Goal: Task Accomplishment & Management: Complete application form

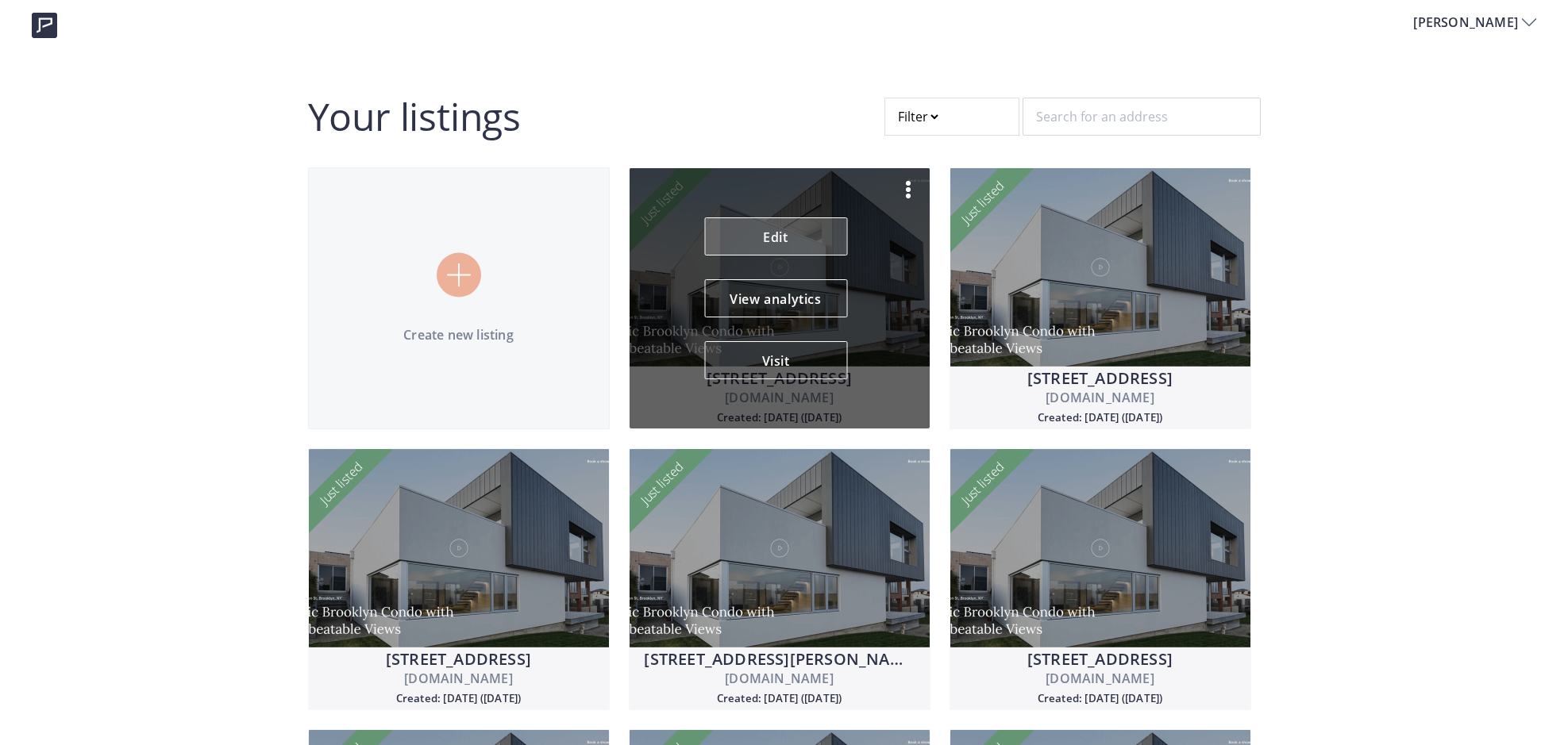
click at [782, 244] on link "Edit" at bounding box center [775, 236] width 143 height 38
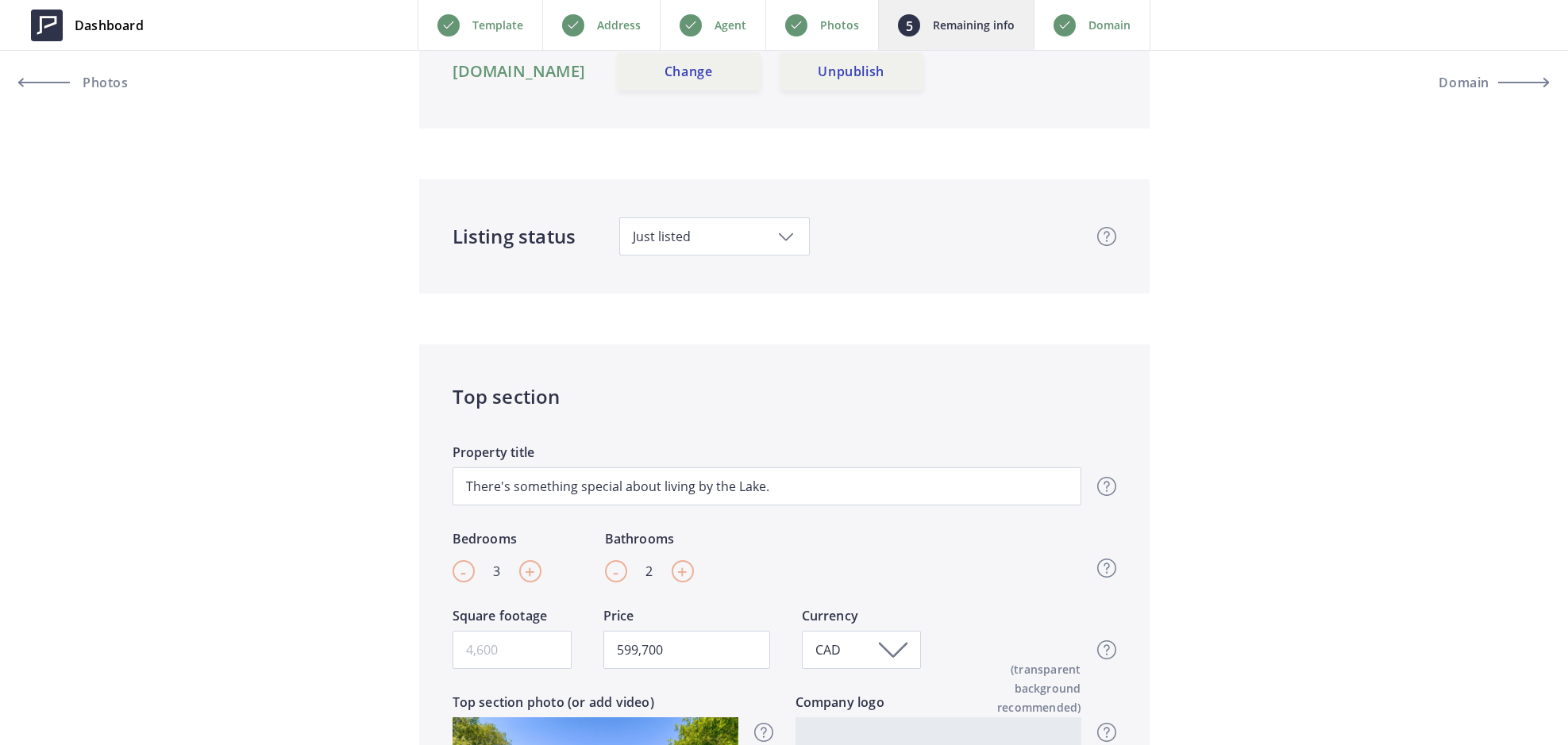
scroll to position [314, 0]
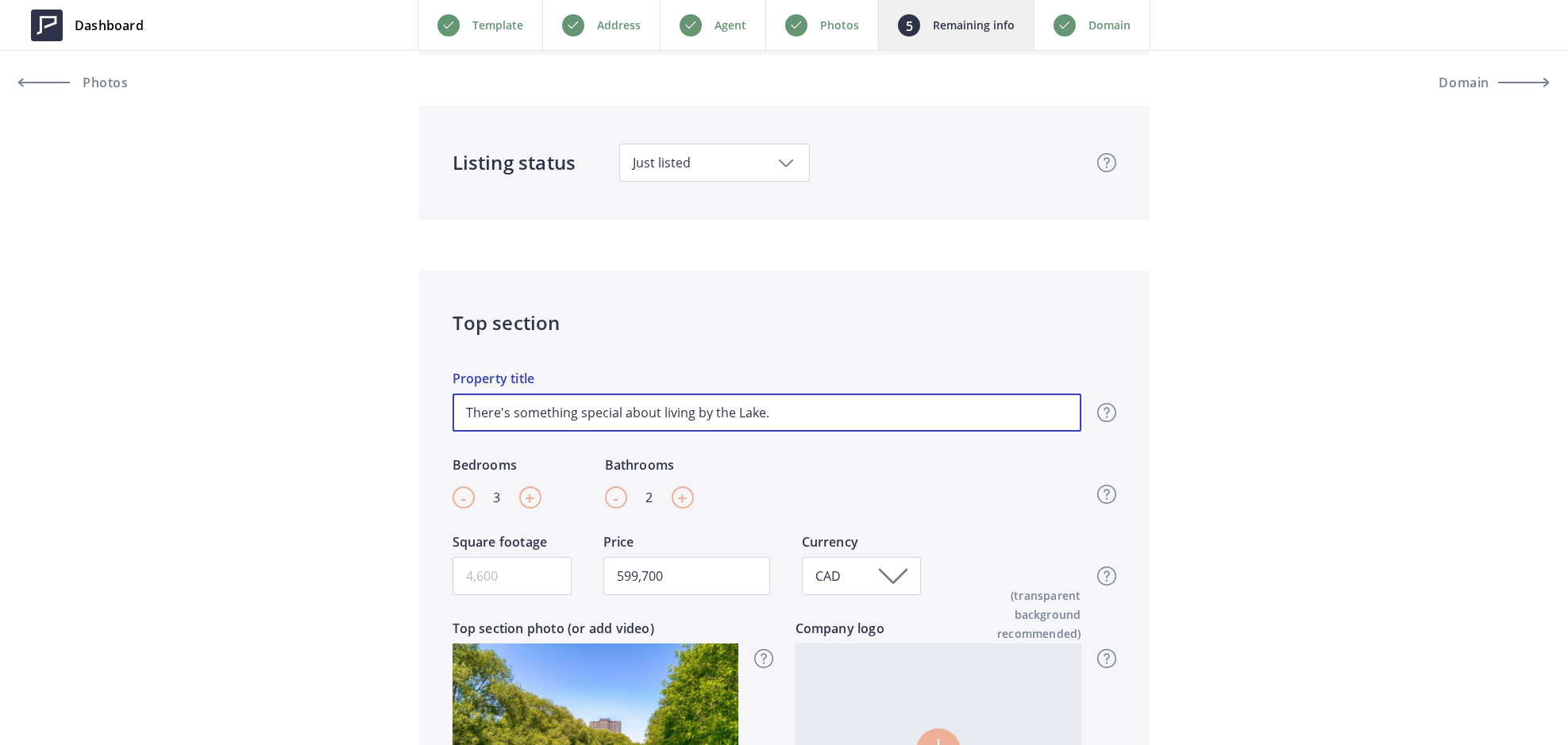
click at [776, 415] on input "There's something special about living by the Lake." at bounding box center [766, 412] width 628 height 38
type input "There's something special about living by the Lake"
type input "599,700"
type input "There's something special about living by the Lake"
type input "599,700"
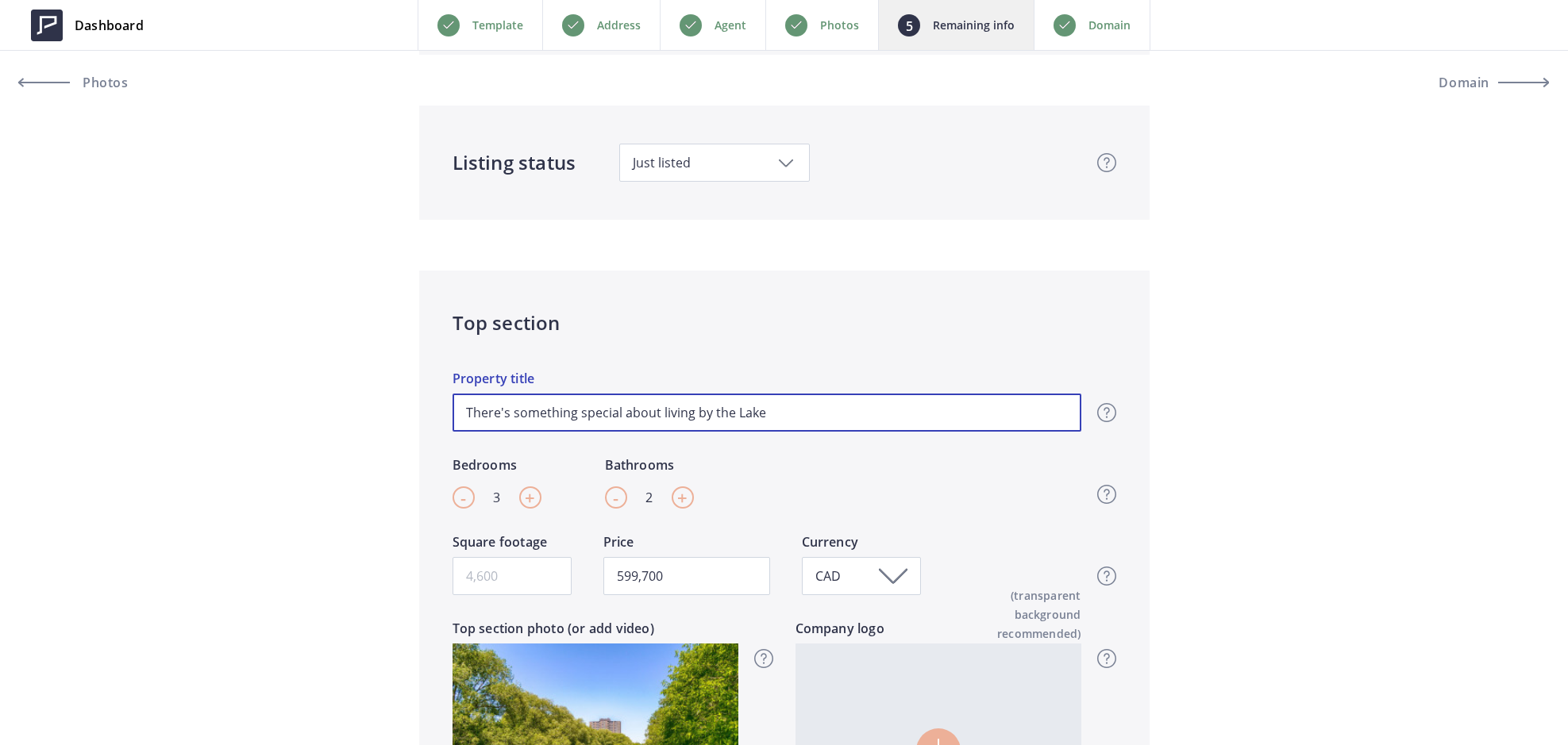
type input "There's something special about living by the Lake 🌊"
type input "599,700"
type input "There's something special about living by the Lake 🌊"
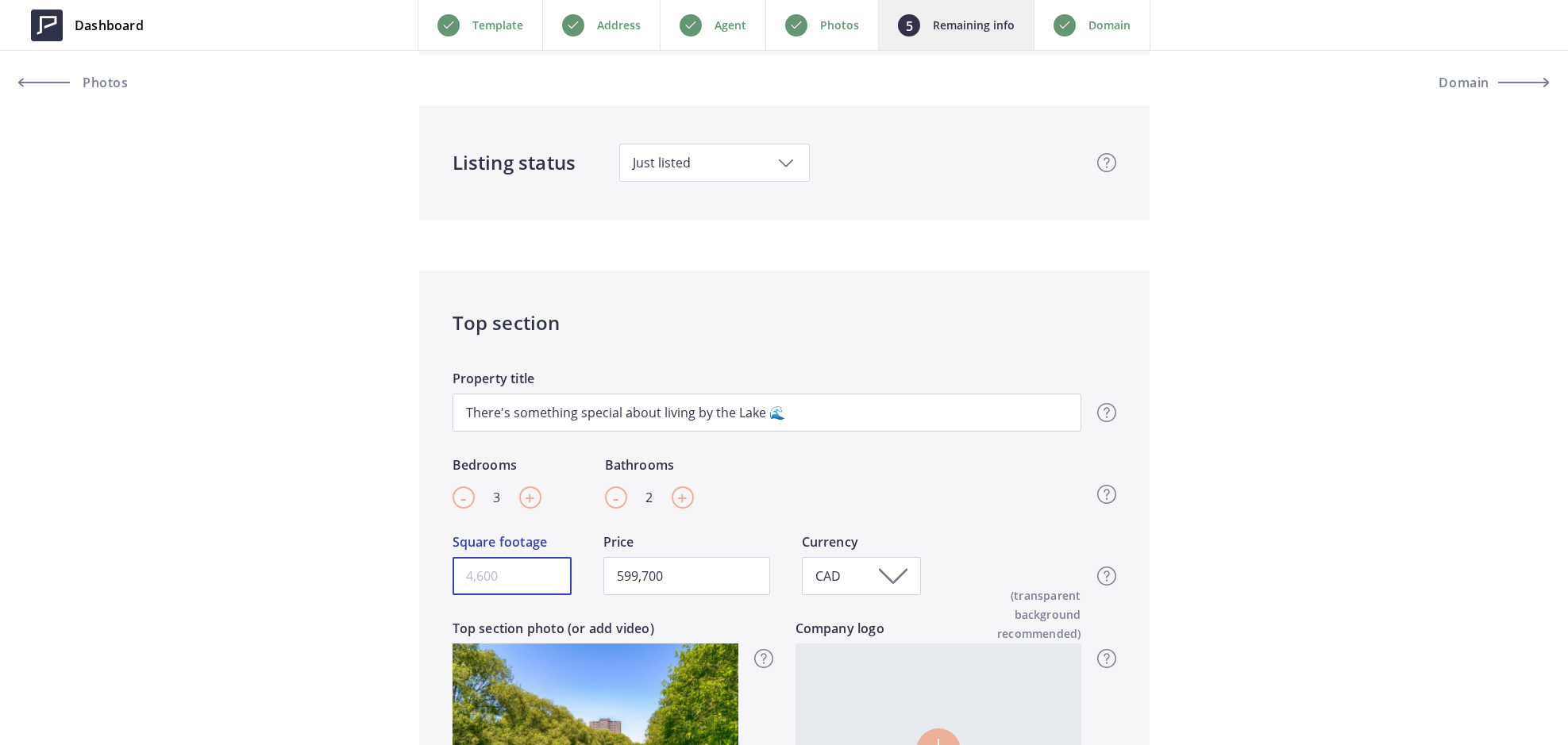
click at [532, 573] on input "Square footage" at bounding box center [512, 575] width 119 height 38
type input "1"
type input "599,700"
type input "13"
type input "599,700"
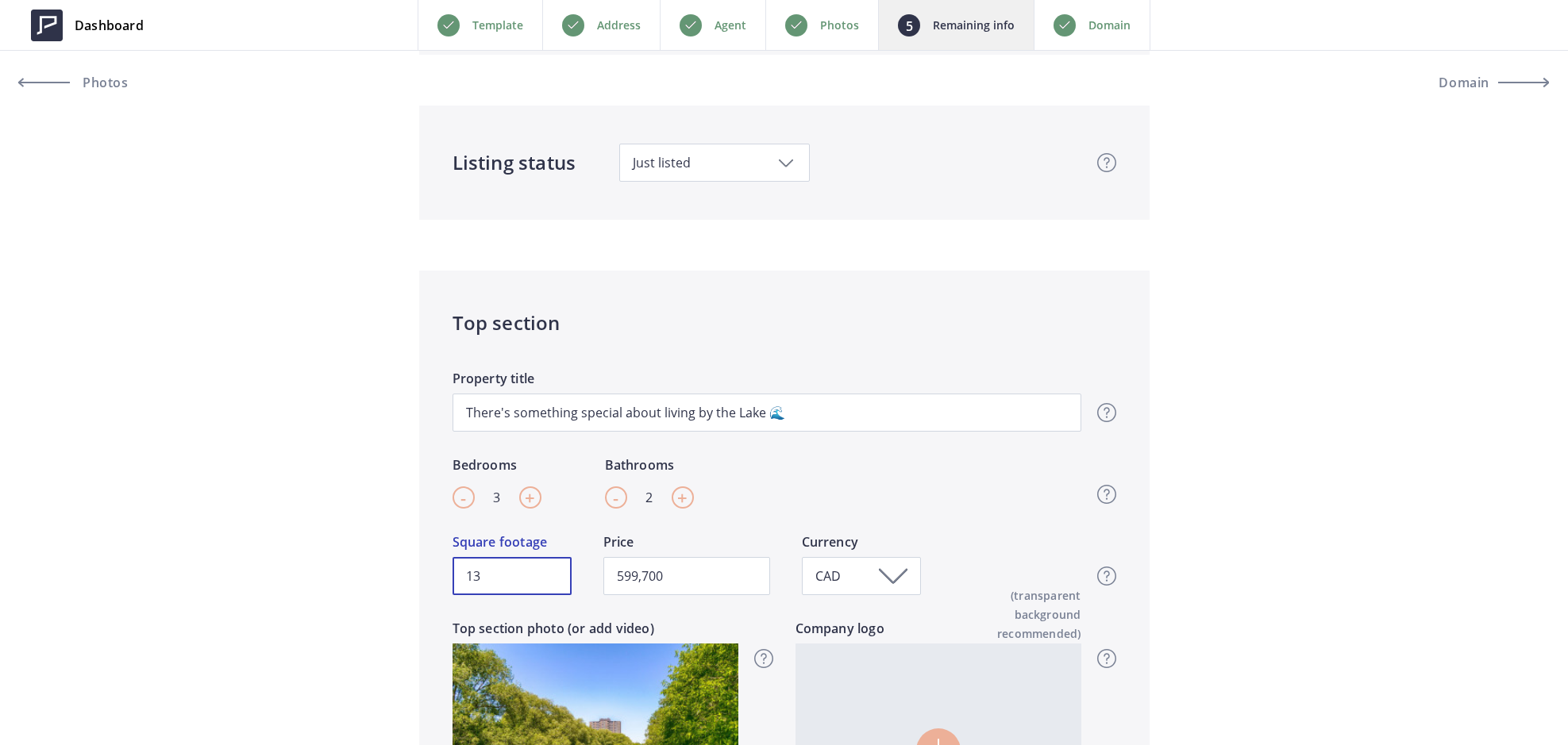
type input "131"
type input "599,700"
type input "1310"
type input "599,700"
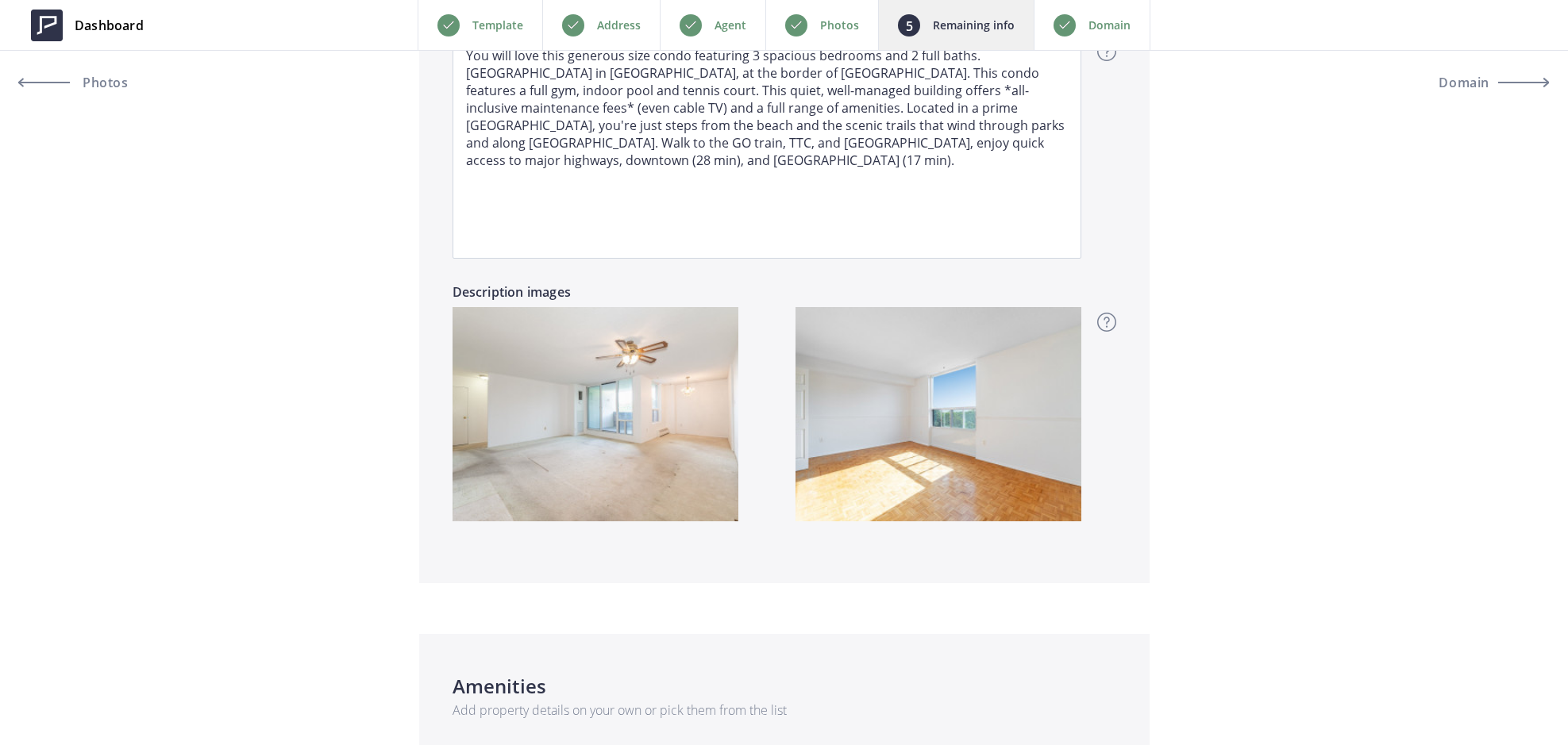
scroll to position [1459, 0]
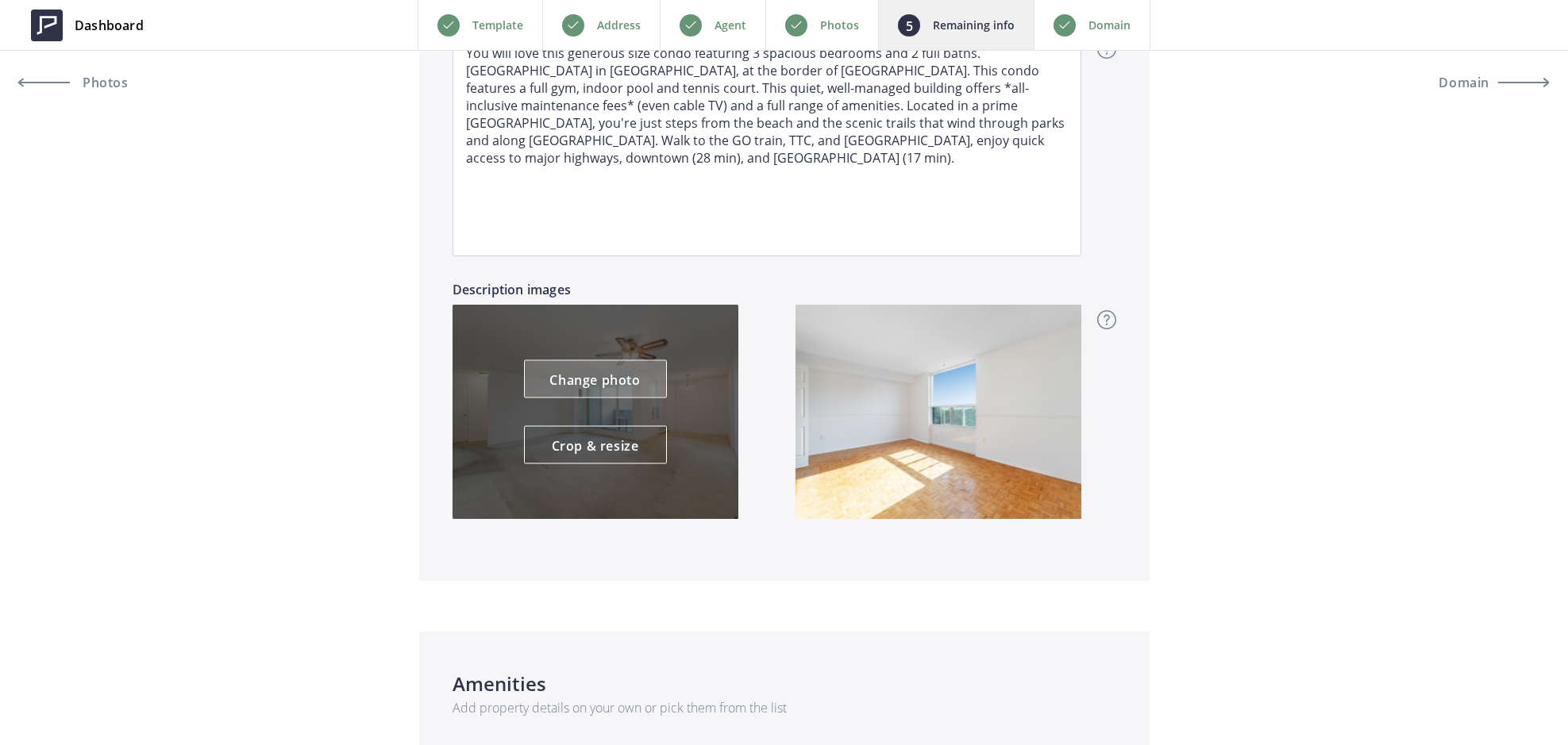
type input "1310"
click at [595, 383] on link "Change photo" at bounding box center [595, 379] width 143 height 38
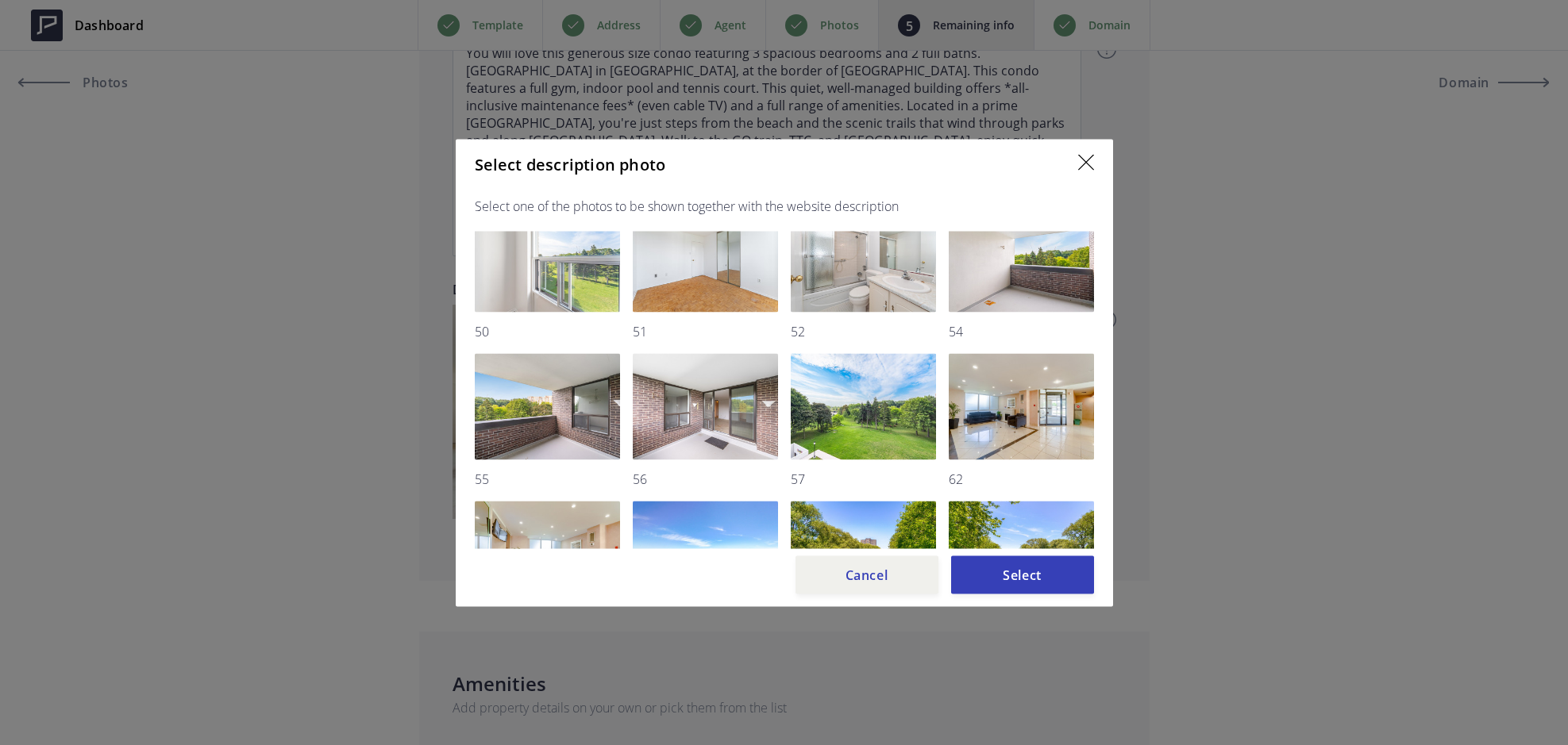
scroll to position [1216, 0]
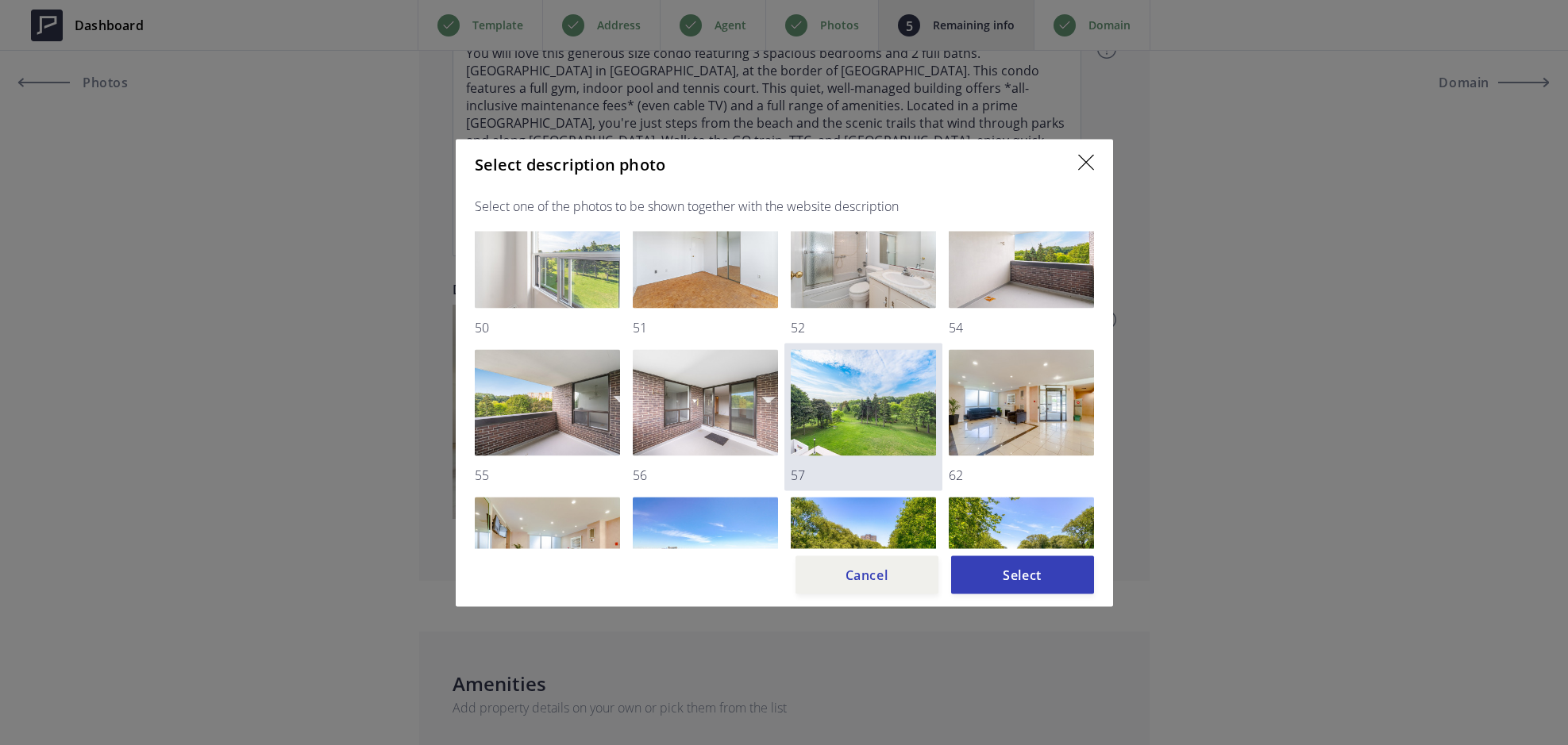
click at [834, 398] on img at bounding box center [863, 402] width 145 height 107
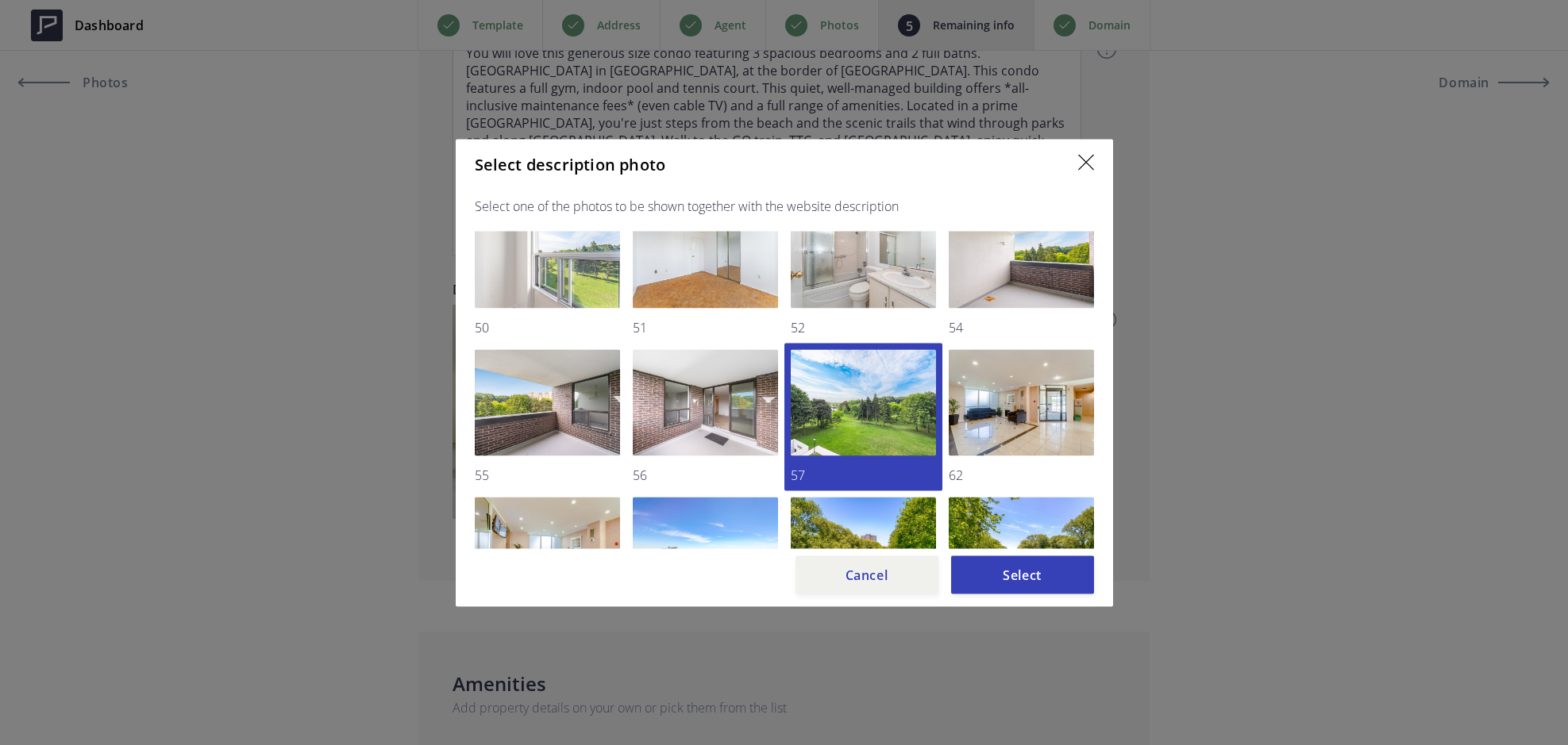
scroll to position [1473, 0]
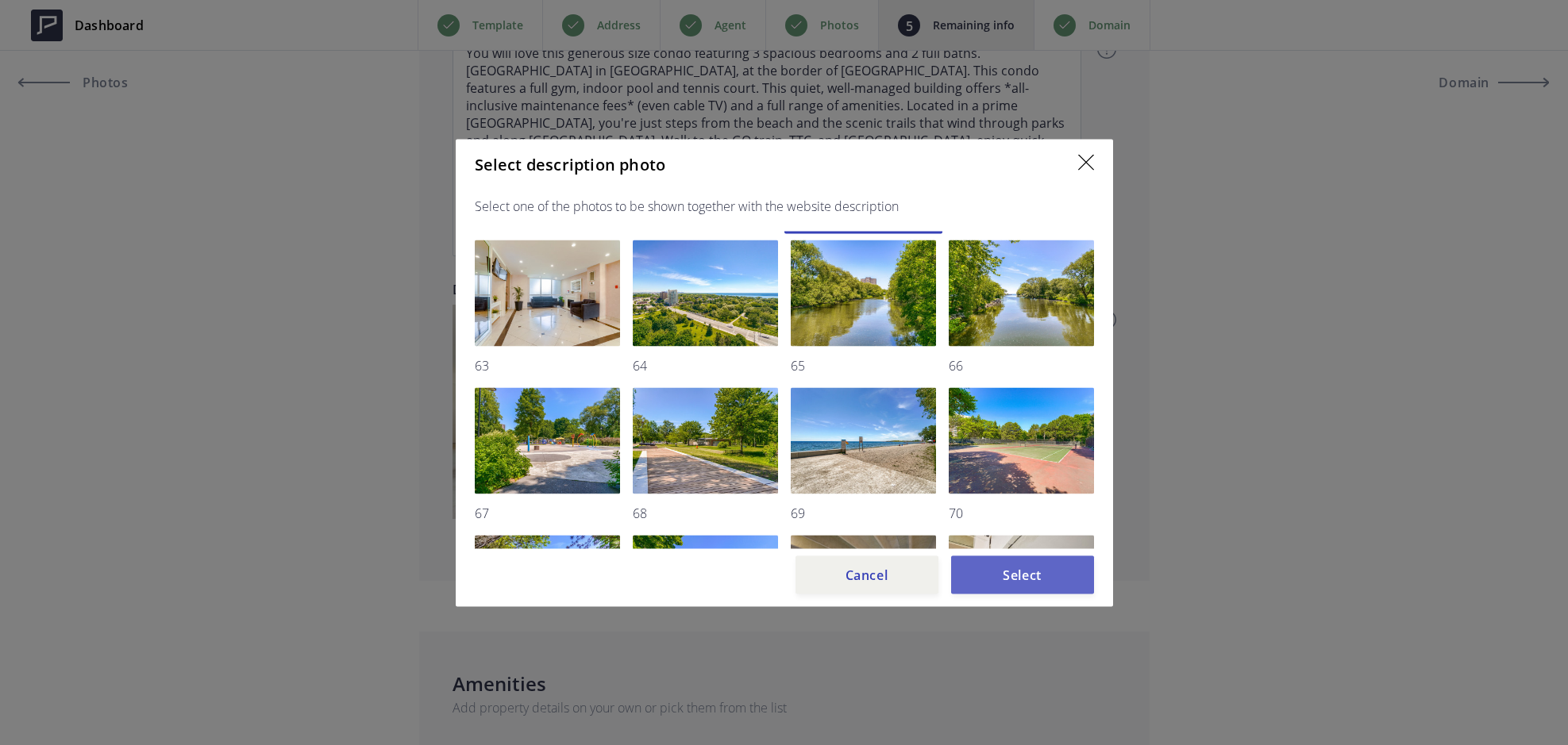
click at [1011, 568] on button "Select" at bounding box center [1022, 573] width 143 height 38
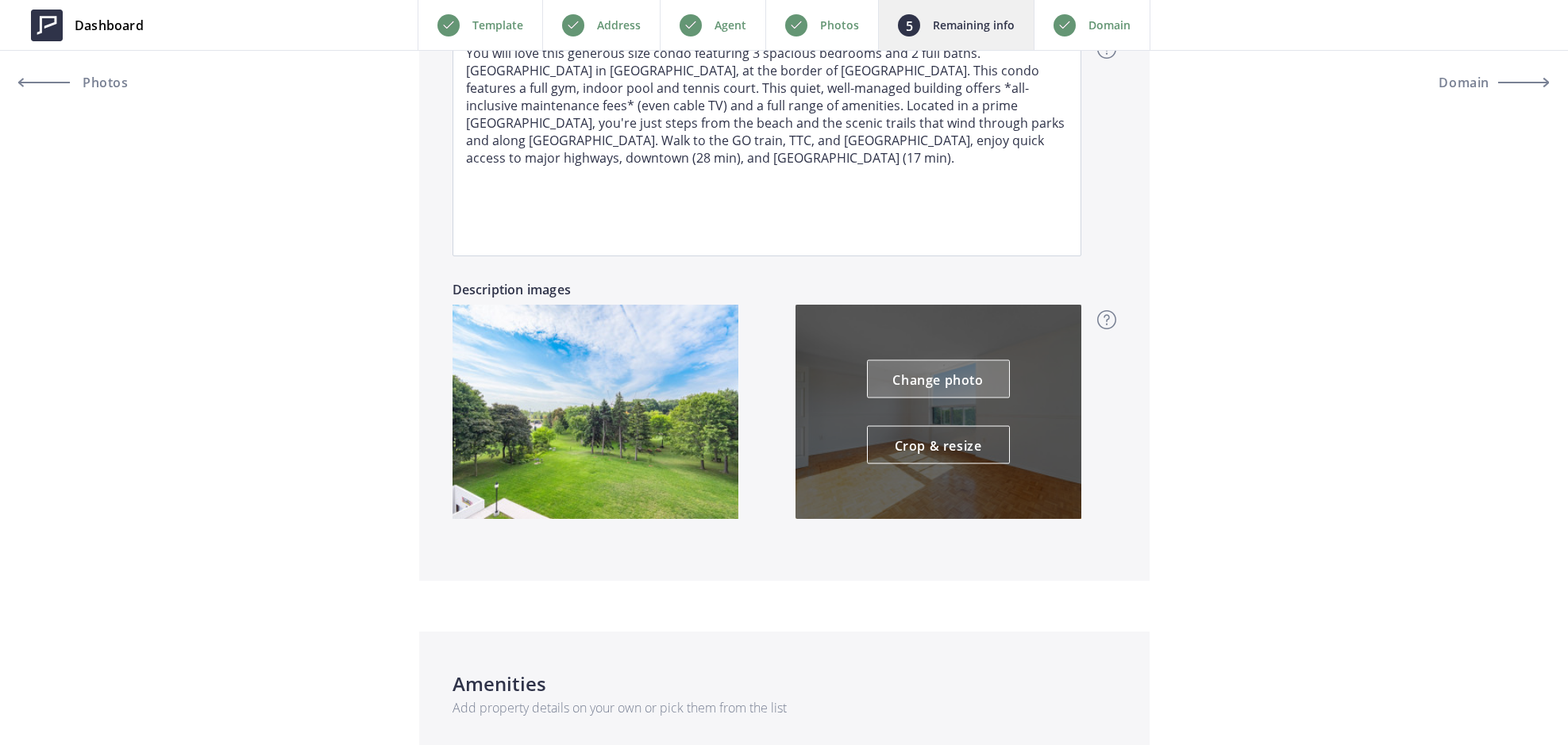
click at [953, 387] on link "Change photo" at bounding box center [938, 379] width 143 height 38
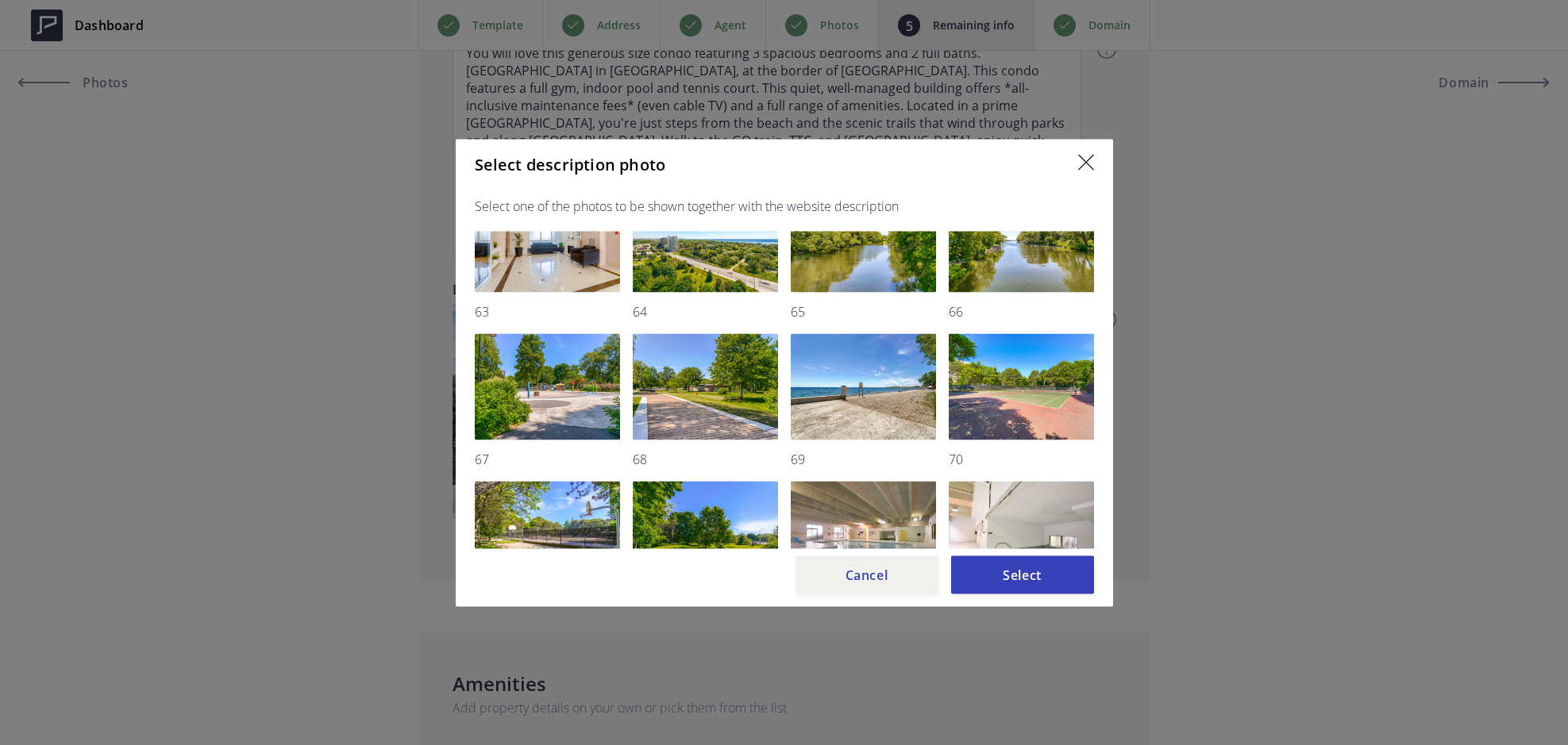
scroll to position [1511, 0]
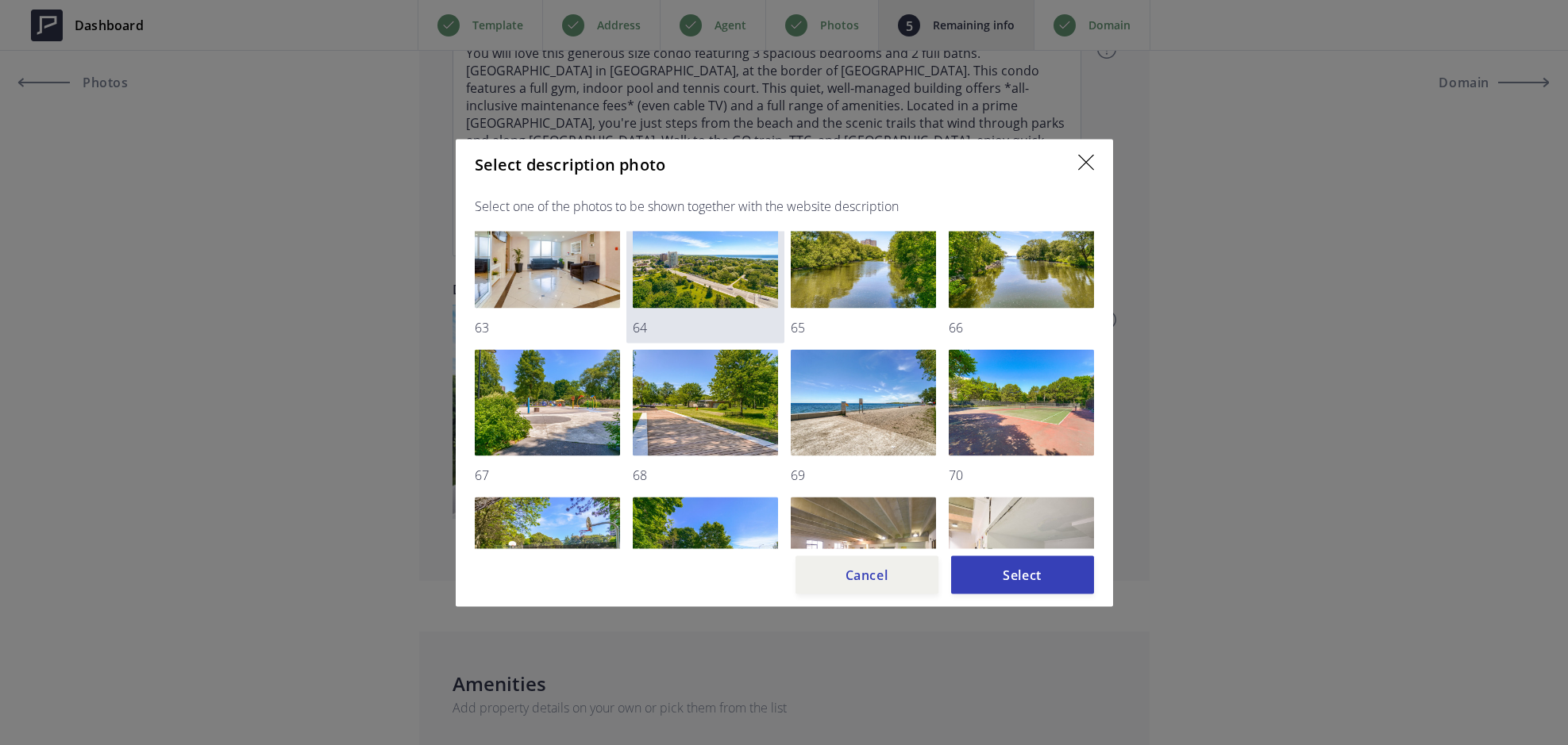
click at [709, 257] on img at bounding box center [705, 254] width 145 height 107
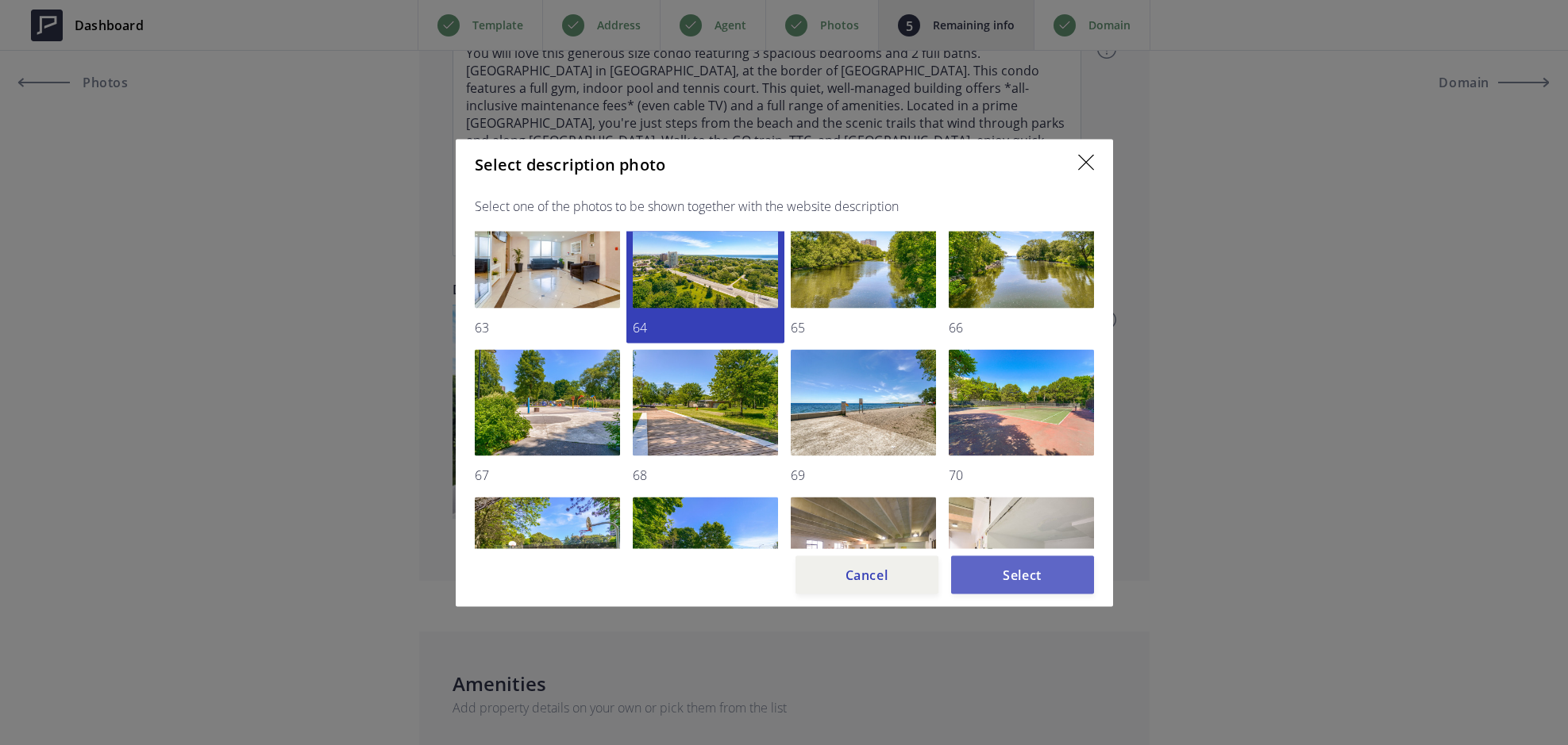
click at [1022, 573] on button "Select" at bounding box center [1022, 573] width 143 height 38
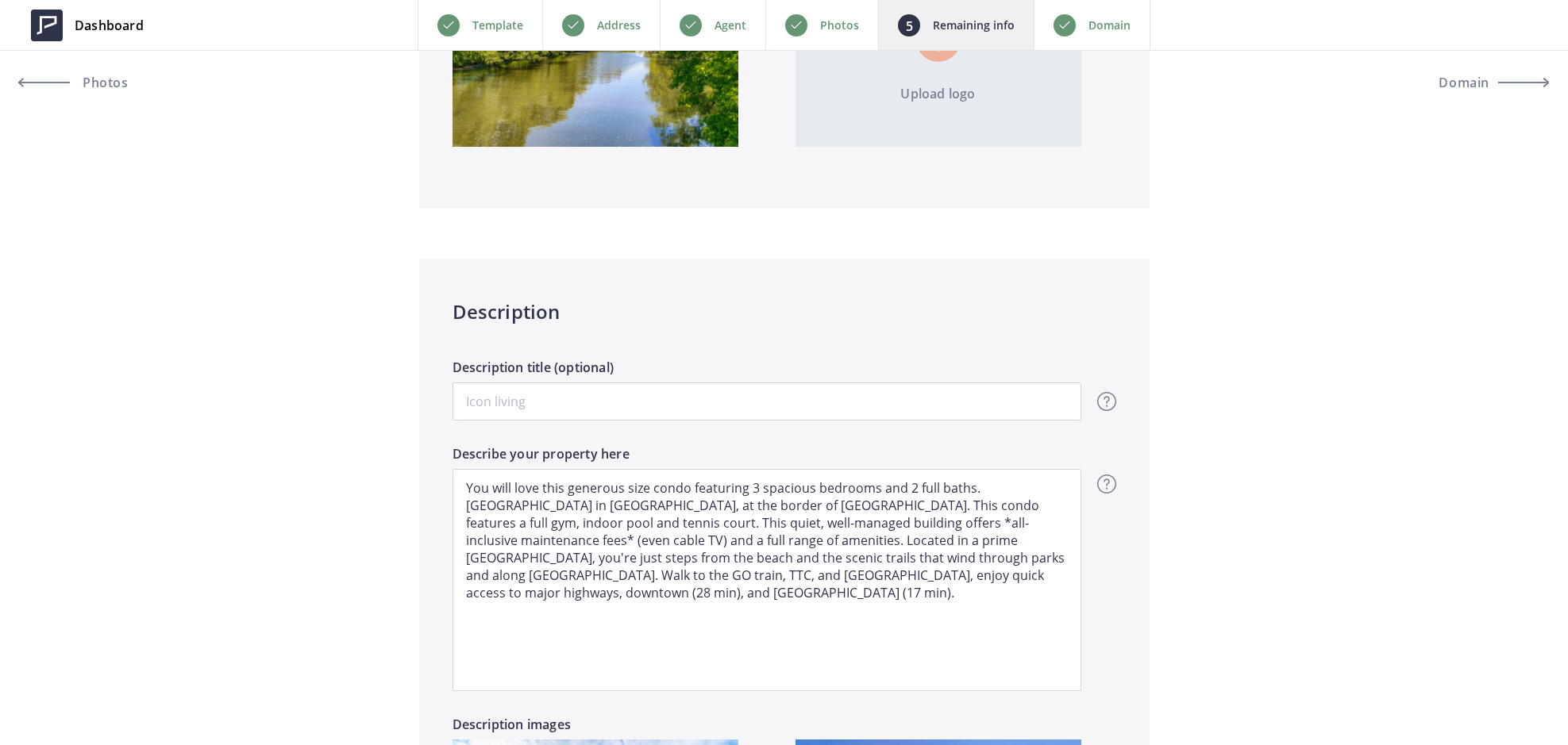
scroll to position [1266, 0]
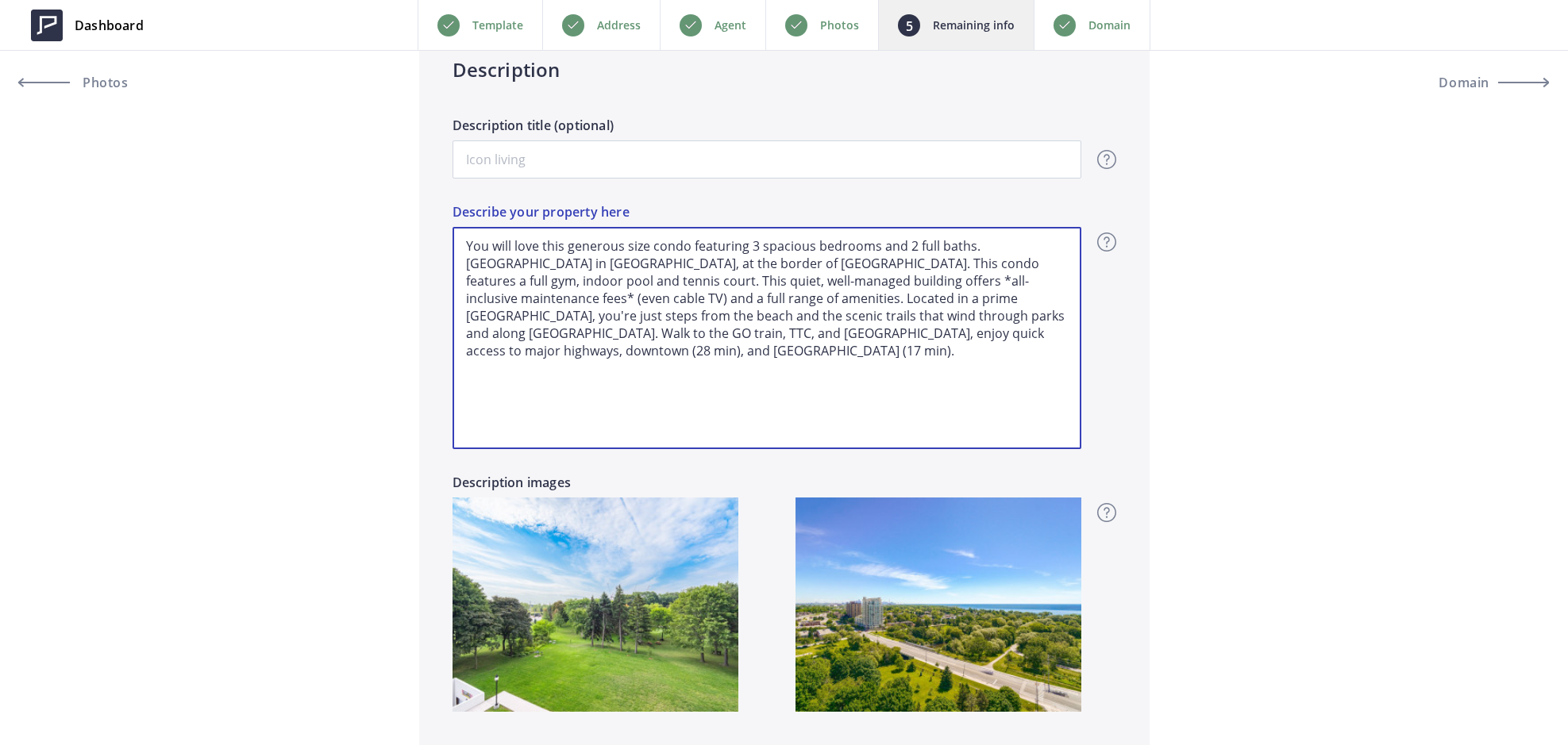
drag, startPoint x: 970, startPoint y: 334, endPoint x: 410, endPoint y: 204, distance: 574.9
paste textarea "Welcome to [STREET_ADDRESS], a spacious 3-bedroom, 2-bathroom condo offering 1,…"
type input "599,700"
type textarea "Welcome to [STREET_ADDRESS], a spacious 3-bedroom, 2-bathroom condo offering 1,…"
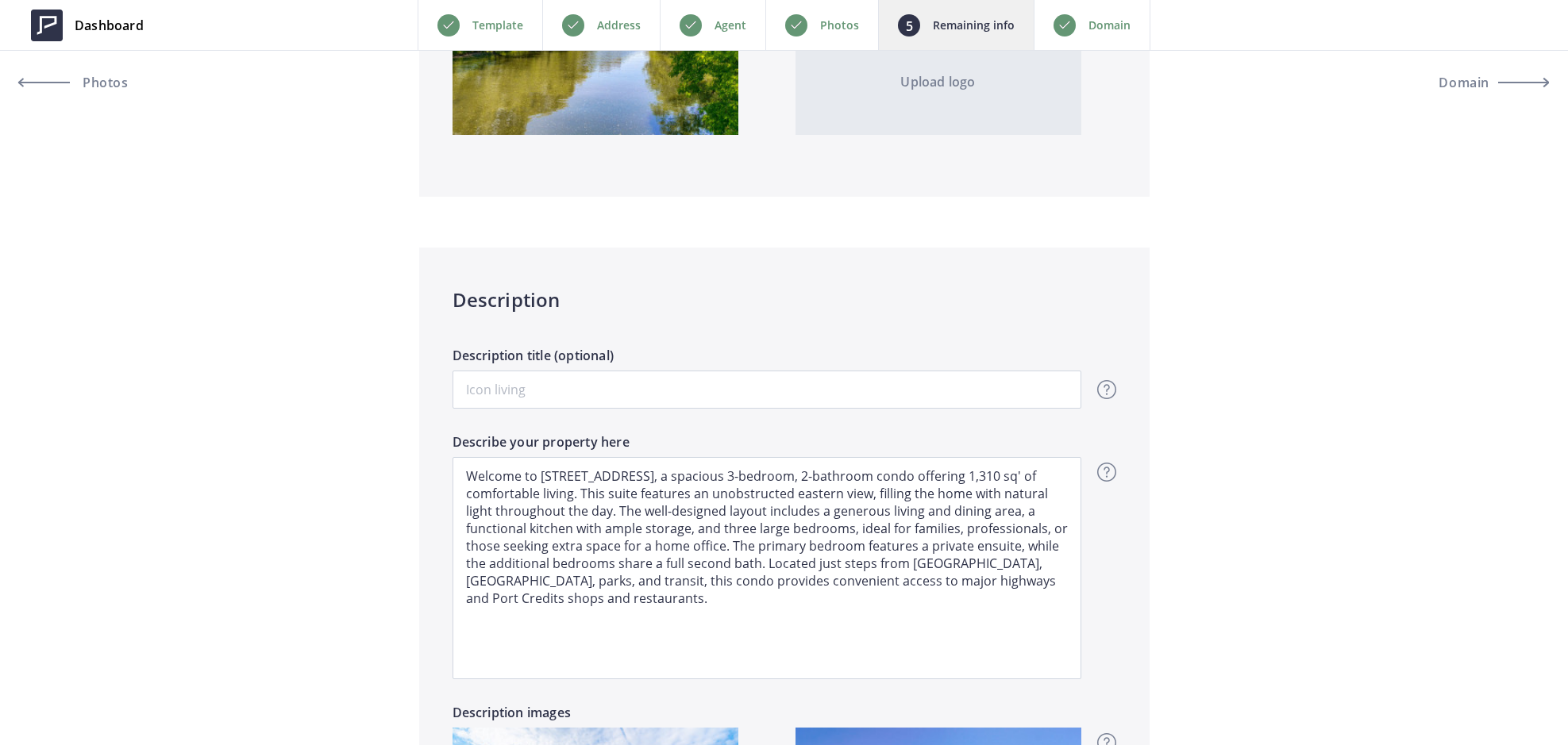
scroll to position [1043, 0]
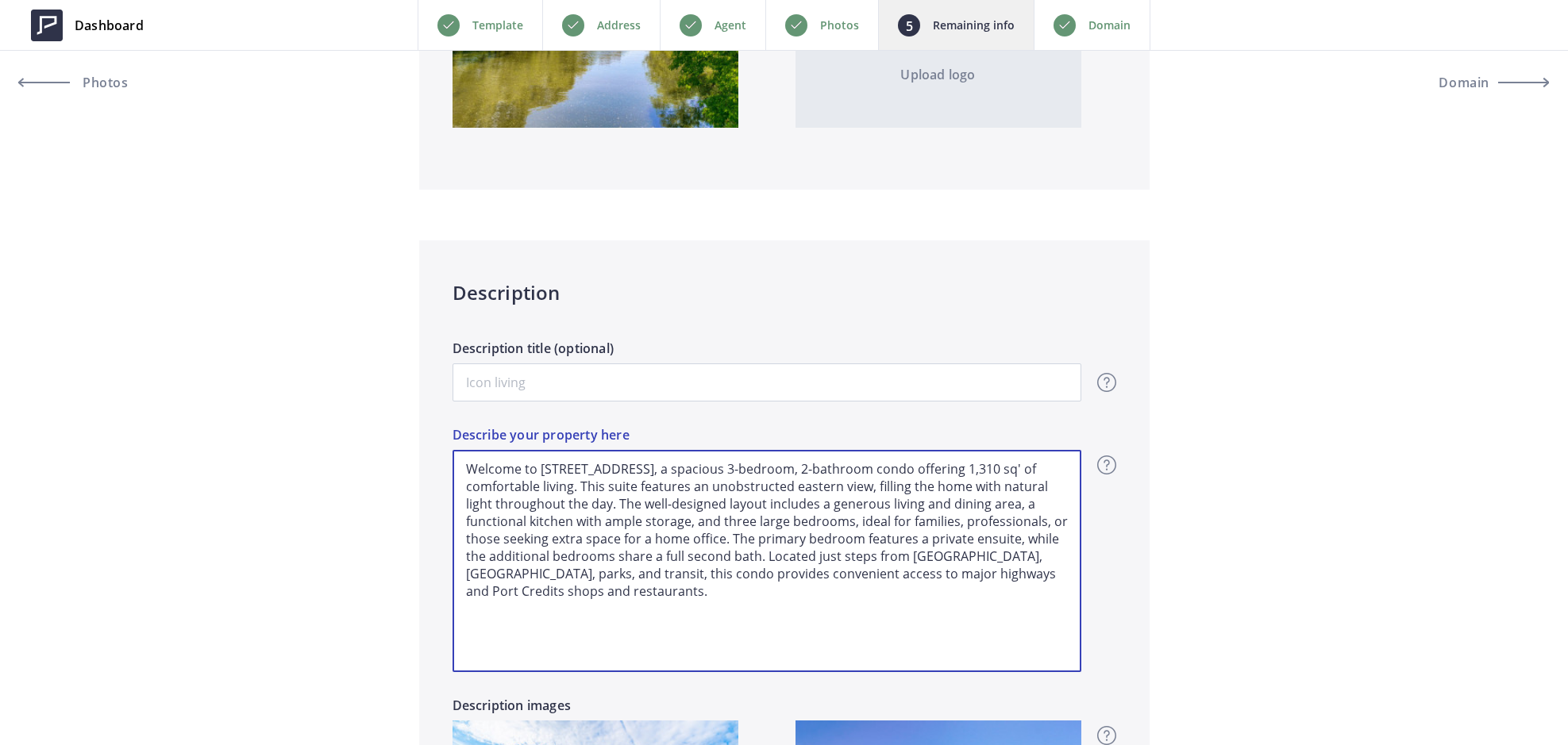
click at [855, 487] on textarea "Welcome to [STREET_ADDRESS], a spacious 3-bedroom, 2-bathroom condo offering 1,…" at bounding box center [766, 561] width 628 height 222
type input "599,700"
type textarea "Welcome to [STREET_ADDRESS], a spacious 3-bedroom, 2-bathroom condo offering 1,…"
type input "599,700"
type textarea "Welcome to [STREET_ADDRESS], a spacious 3-bedroom, 2-bathroom condo offering 1,…"
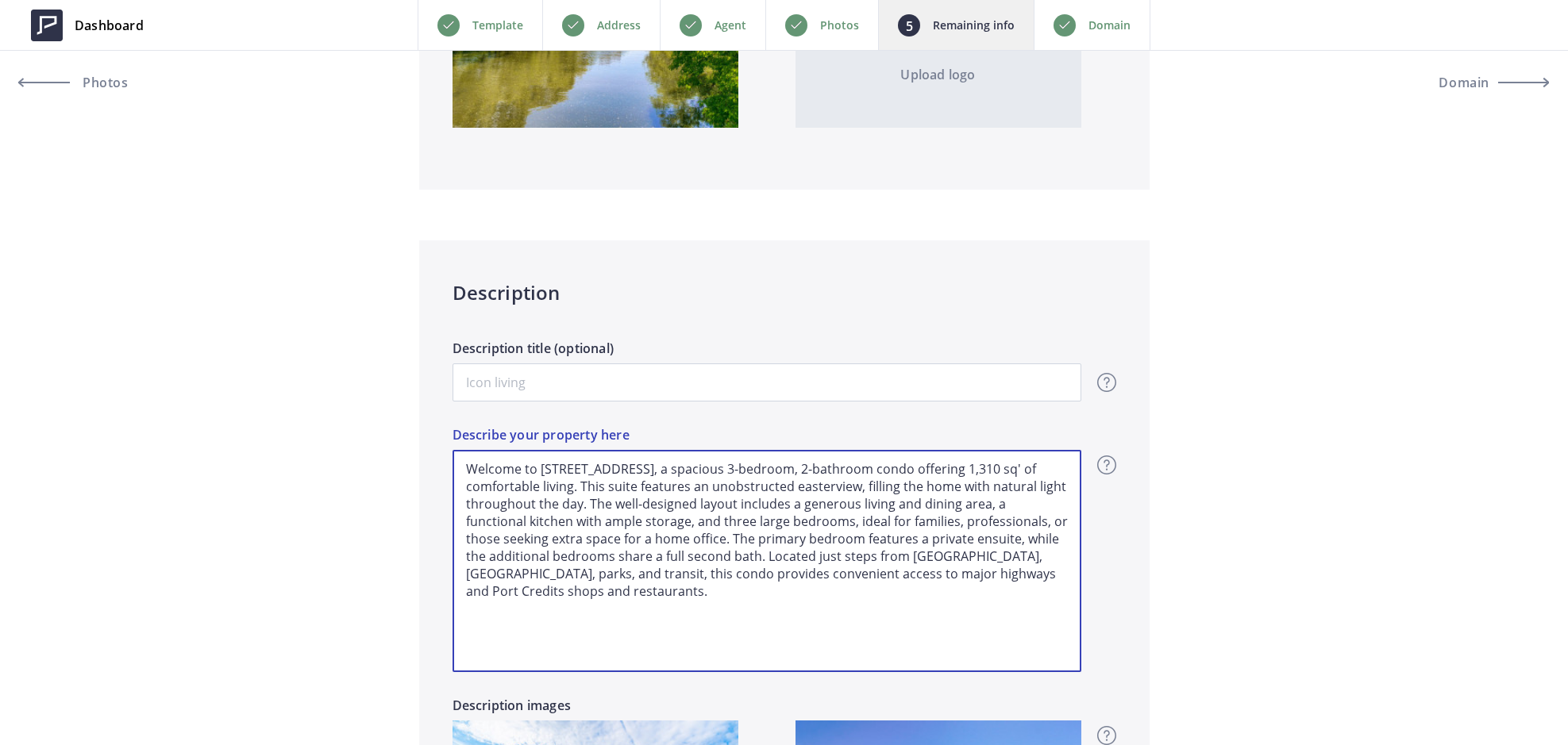
type input "599,700"
type textarea "Welcome to [STREET_ADDRESS], a spacious 3-bedroom, 2-bathroom condo offering 1,…"
type input "599,700"
type textarea "Welcome to [STREET_ADDRESS], a spacious 3-bedroom, 2-bathroom condo offering 1,…"
type input "599,700"
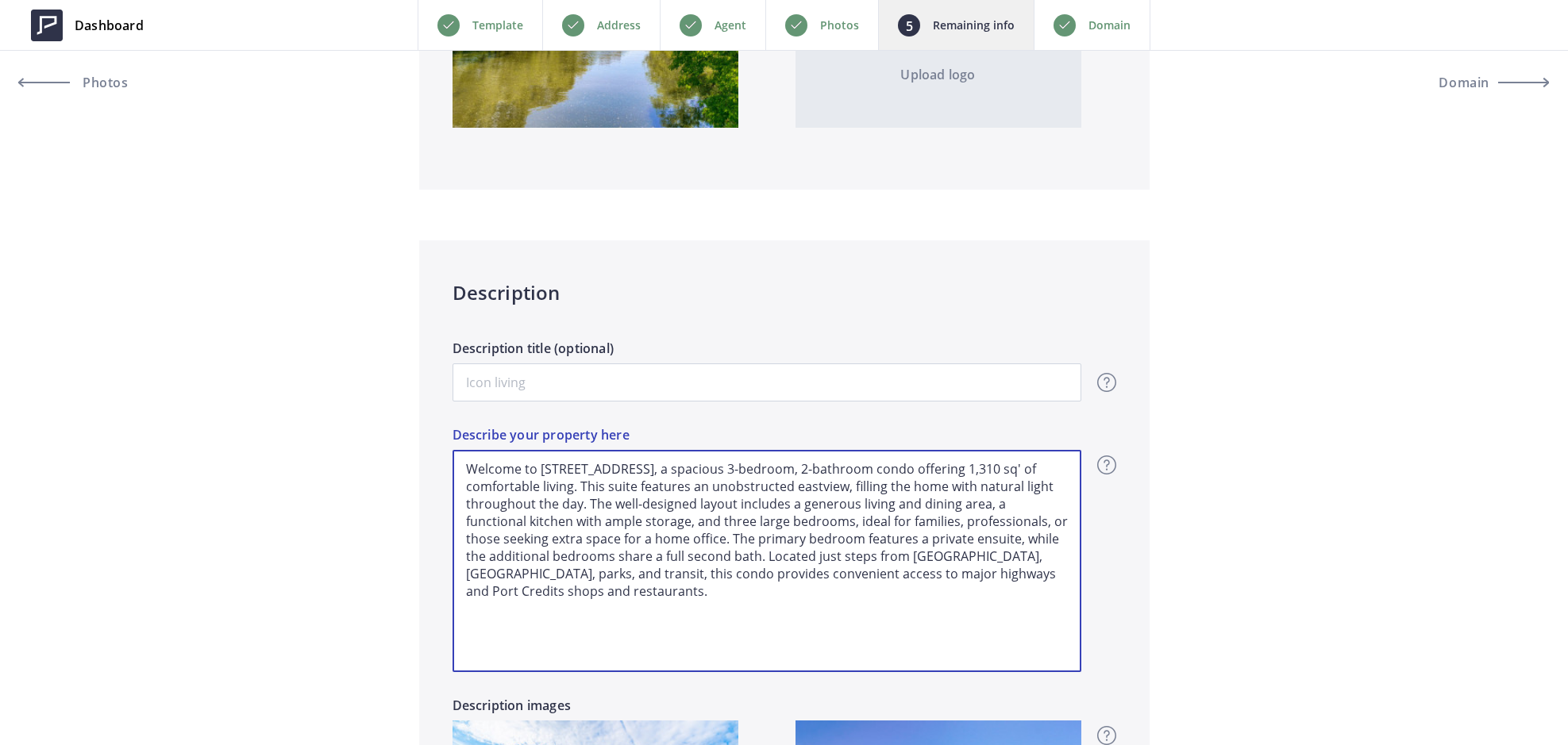
type textarea "Welcome to [STREET_ADDRESS], a spacious 3-bedroom, 2-bathroom condo offering 1,…"
type input "599,700"
type textarea "Welcome to [STREET_ADDRESS], a spacious 3-bedroom, 2-bathroom condo offering 1,…"
type input "599,700"
type textarea "Welcome to [STREET_ADDRESS], a spacious 3-bedroom, 2-bathroom condo offering 1,…"
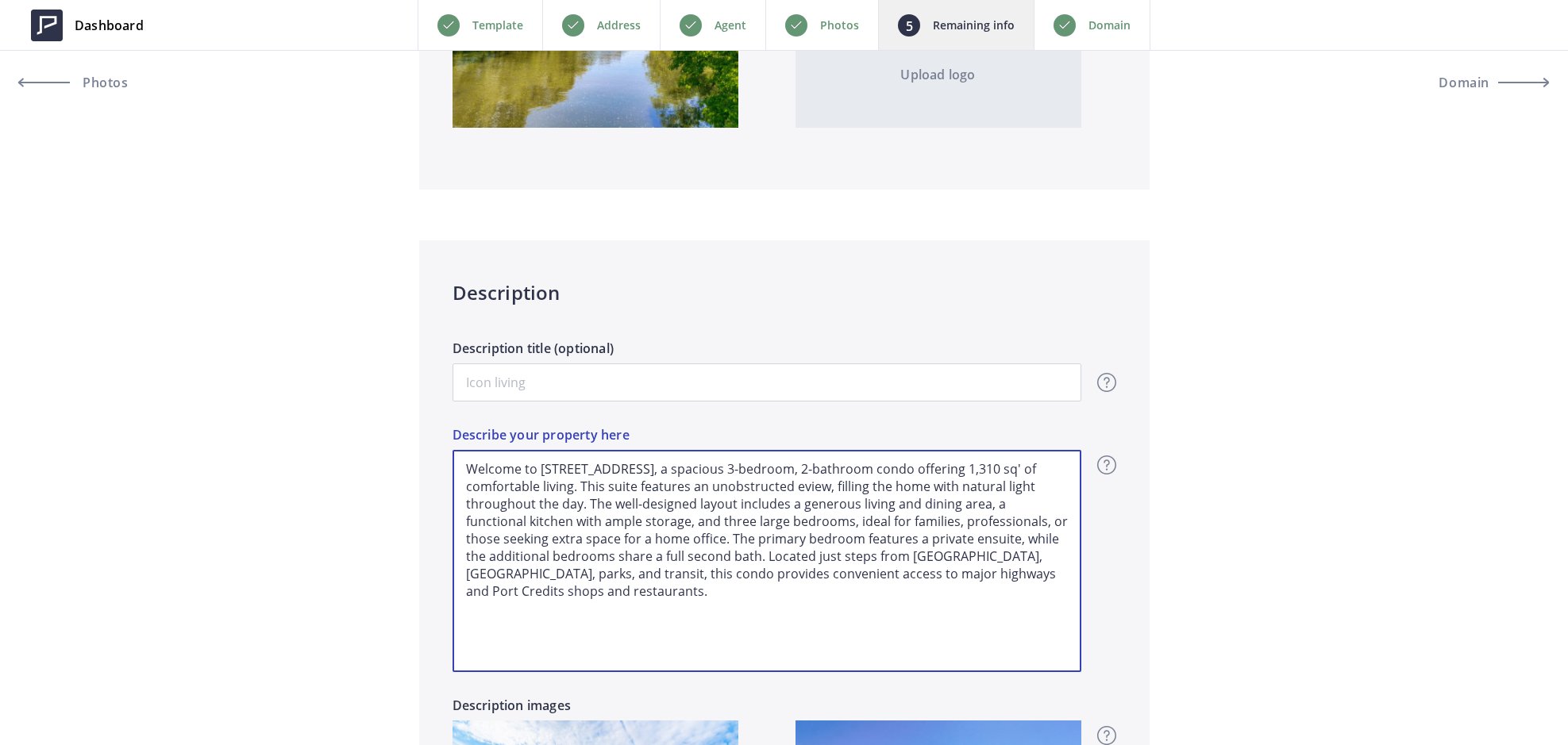
type input "599,700"
type textarea "Welcome to [STREET_ADDRESS], a spacious 3-bedroom, 2-bathroom condo offering 1,…"
type input "599,700"
type textarea "Welcome to [STREET_ADDRESS], a spacious 3-bedroom, 2-bathroom condo offering 1,…"
type input "599,700"
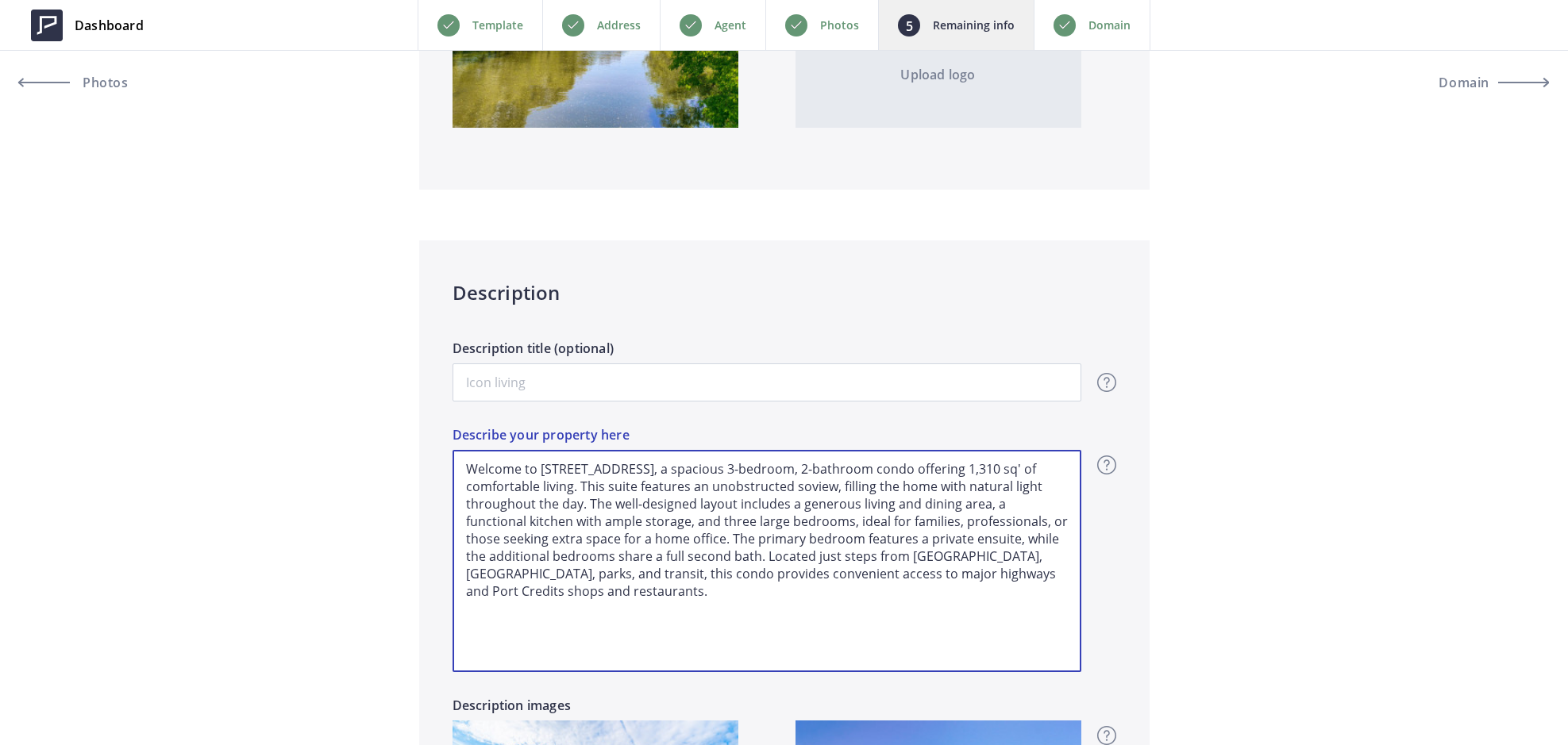
type textarea "Welcome to [STREET_ADDRESS], a spacious 3-bedroom, 2-bathroom condo offering 1,…"
type input "599,700"
type textarea "Welcome to [STREET_ADDRESS], a spacious 3-bedroom, 2-bathroom condo offering 1,…"
type input "599,700"
type textarea "Welcome to [STREET_ADDRESS], a spacious 3-bedroom, 2-bathroom condo offering 1,…"
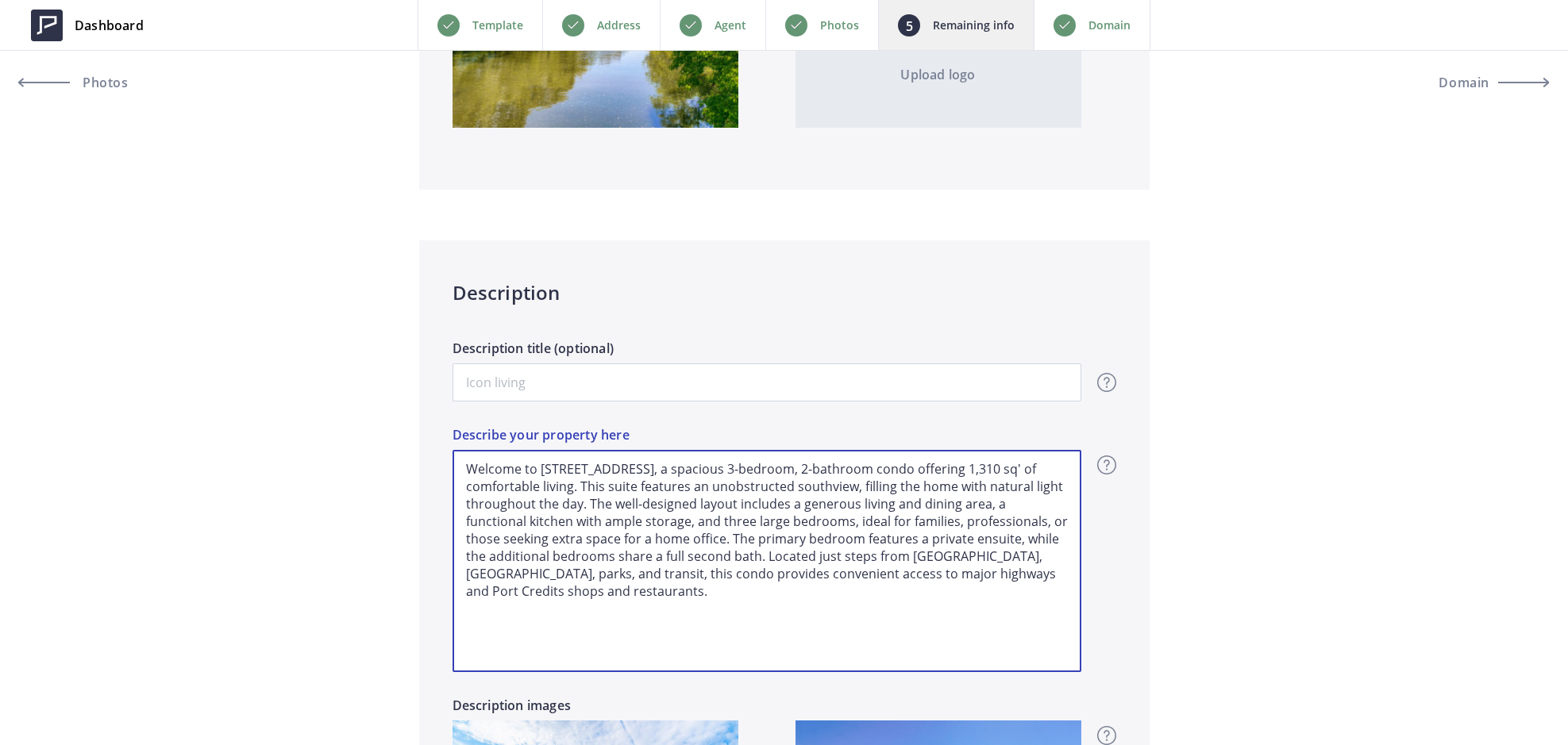
type input "599,700"
type textarea "Welcome to [STREET_ADDRESS], a spacious 3-bedroom, 2-bathroom condo offering 1,…"
type input "599,700"
type textarea "Welcome to [STREET_ADDRESS], a spacious 3-bedroom, 2-bathroom condo offering 1,…"
type input "599,700"
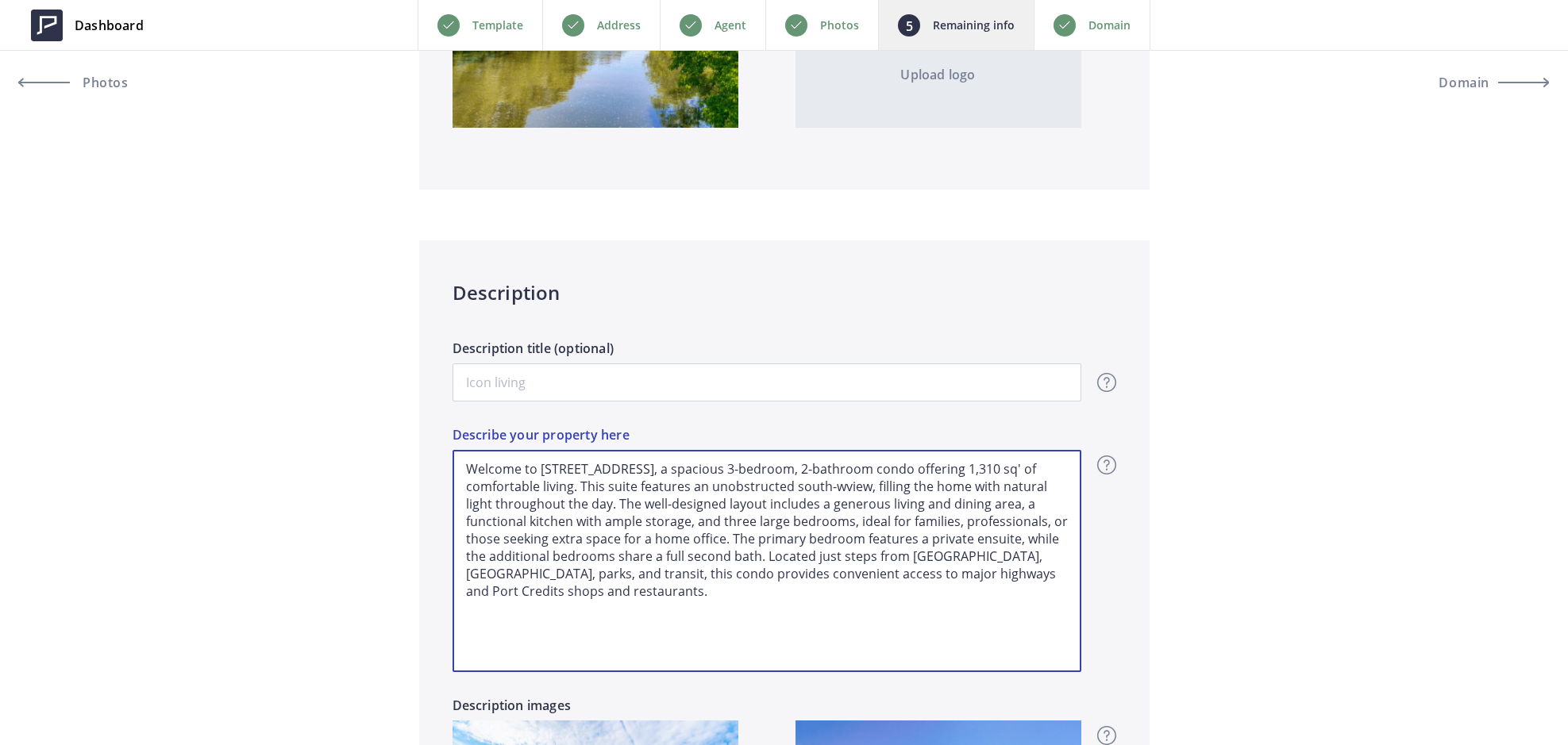
type textarea "Welcome to [STREET_ADDRESS], a spacious 3-bedroom, 2-bathroom condo offering 1,…"
type input "599,700"
type textarea "Welcome to [STREET_ADDRESS], a spacious 3-bedroom, 2-bathroom condo offering 1,…"
type input "599,700"
type textarea "Welcome to [STREET_ADDRESS], a spacious 3-bedroom, 2-bathroom condo offering 1,…"
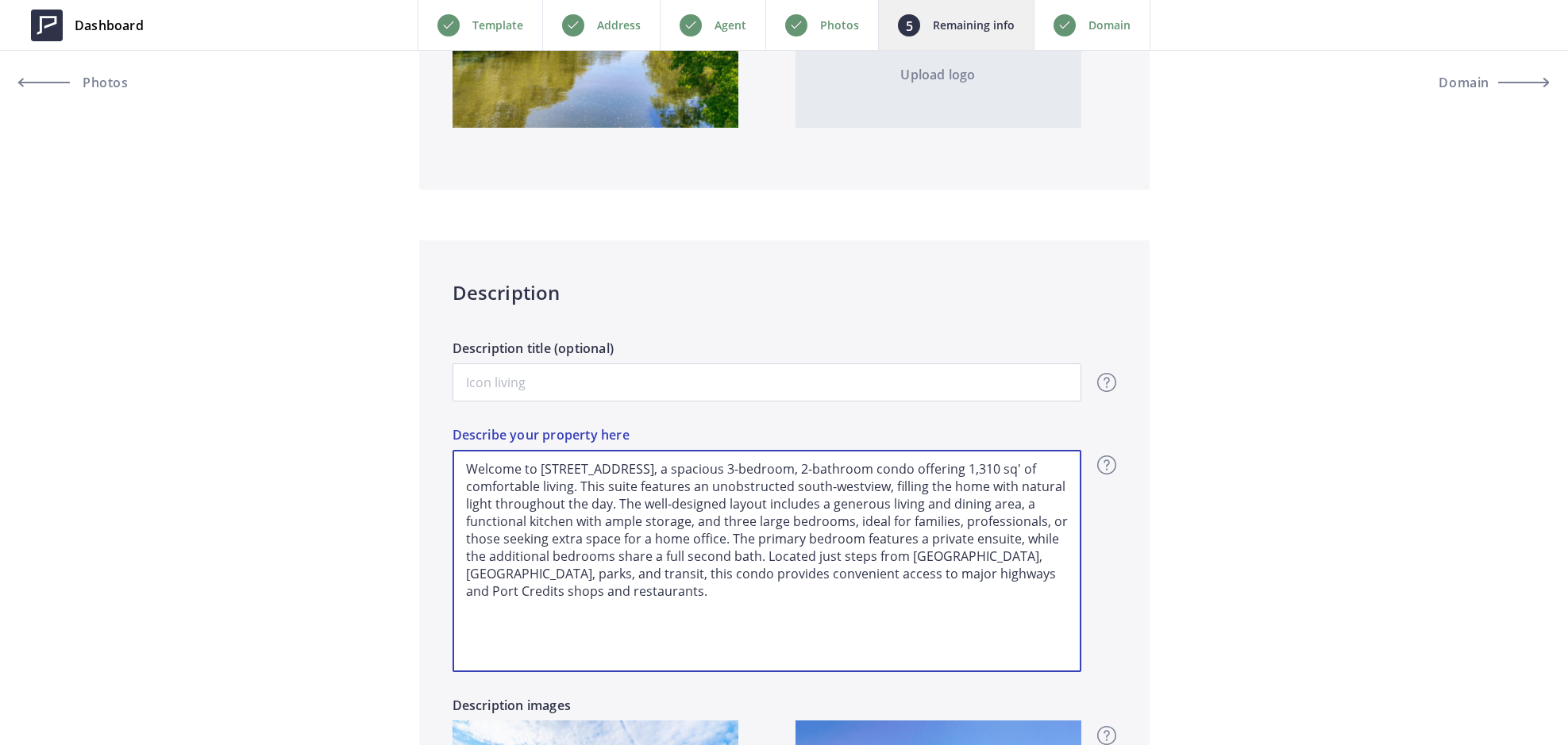
type input "599,700"
type textarea "Welcome to [STREET_ADDRESS], a spacious 3-bedroom, 2-bathroom condo offering 1,…"
type input "599,700"
type textarea "Welcome to [STREET_ADDRESS], a spacious 3-bedroom, 2-bathroom condo offering 1,…"
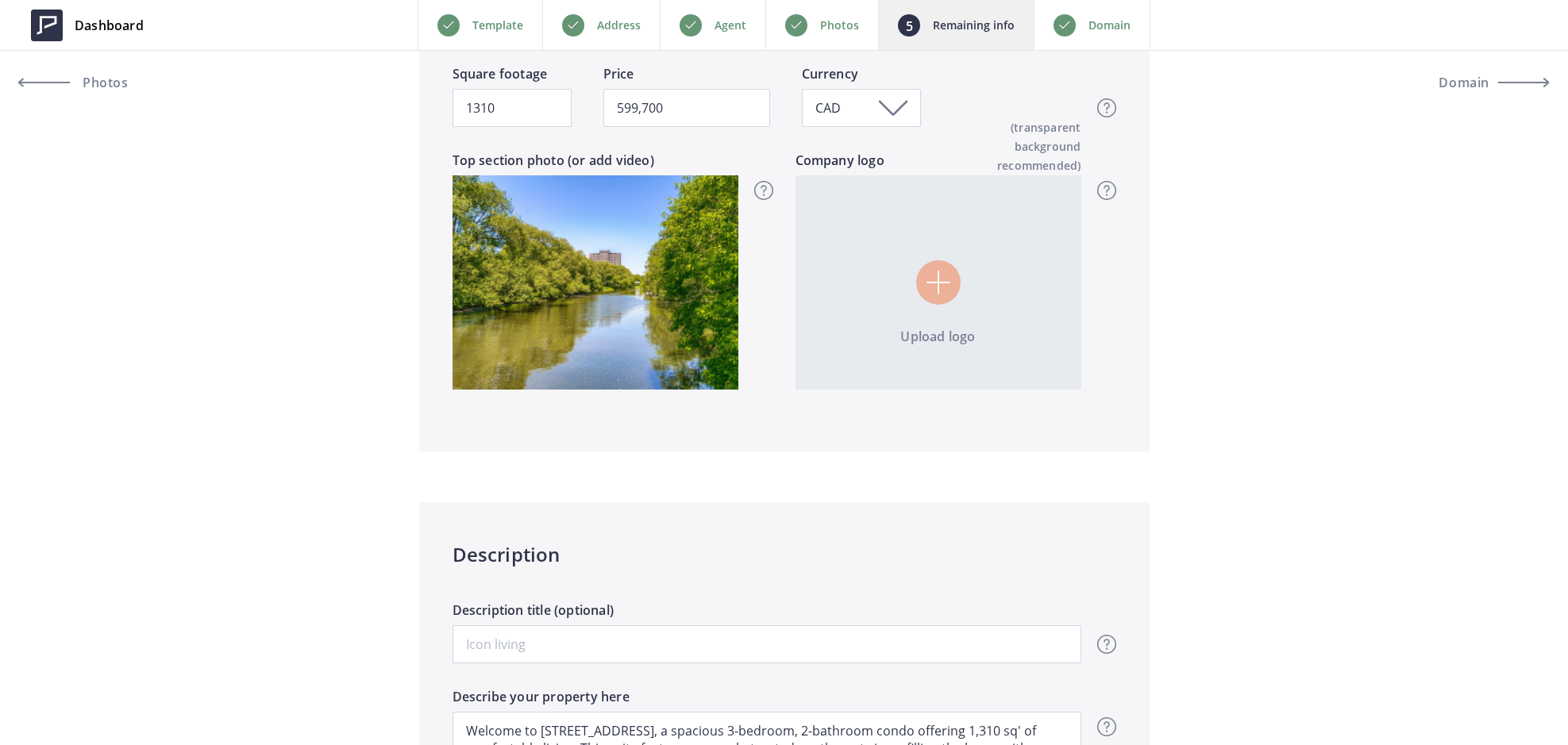
scroll to position [0, 0]
